Goal: Task Accomplishment & Management: Use online tool/utility

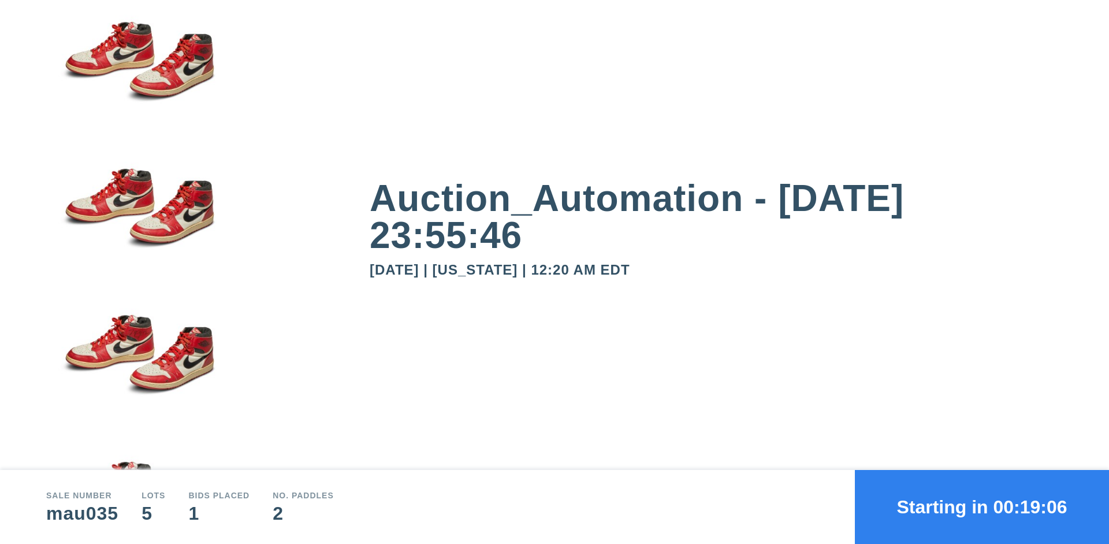
click at [982, 507] on button "Starting in 00:19:06" at bounding box center [982, 507] width 254 height 74
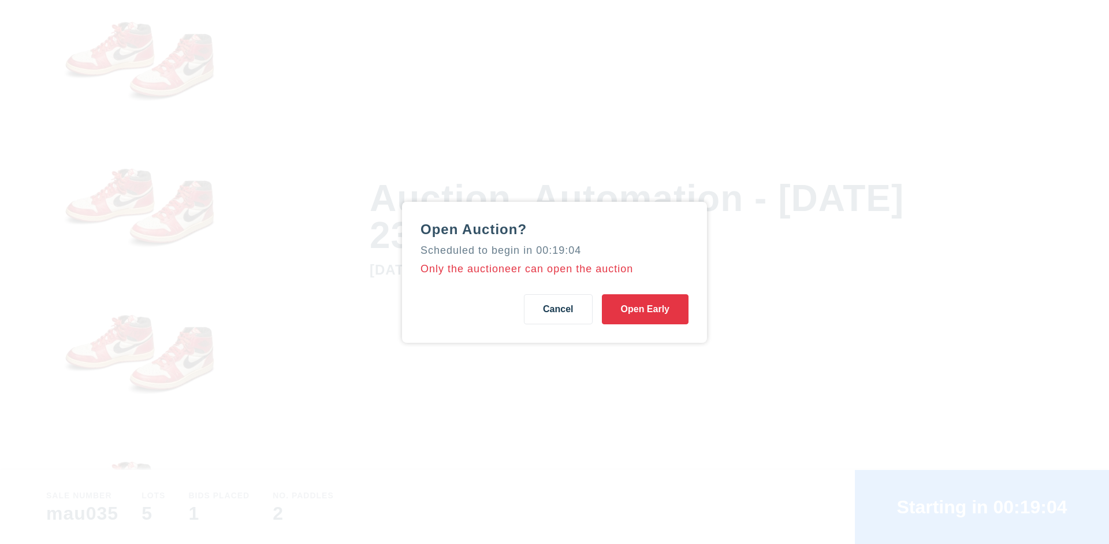
click at [645, 309] on button "Open Early" at bounding box center [645, 309] width 87 height 30
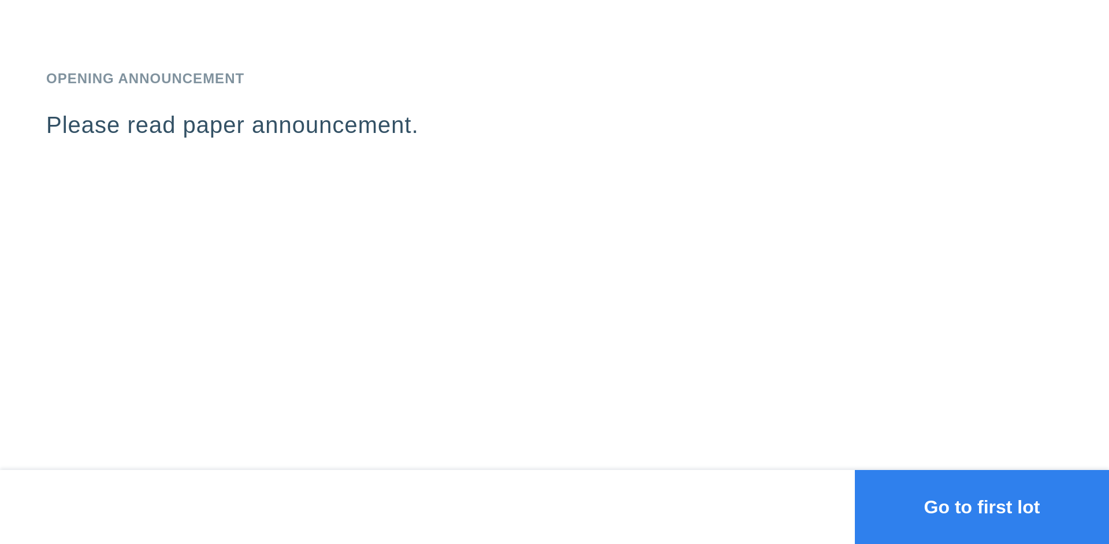
click at [982, 507] on button "Go to first lot" at bounding box center [982, 507] width 254 height 74
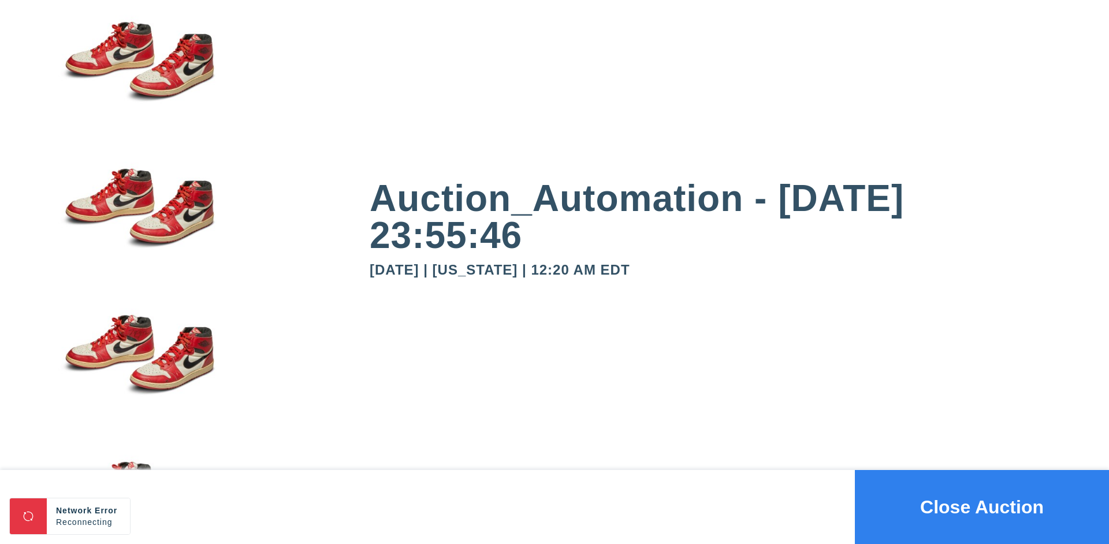
click at [982, 507] on button "Close Auction" at bounding box center [982, 507] width 254 height 74
